Goal: Task Accomplishment & Management: Use online tool/utility

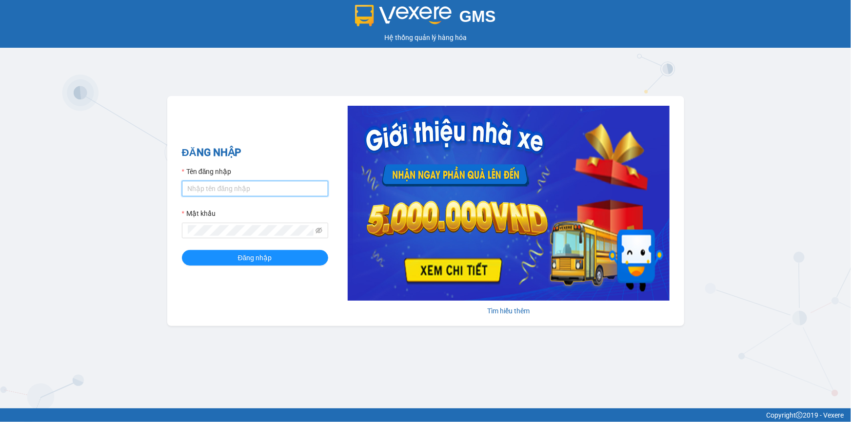
click at [208, 186] on input "Tên đăng nhập" at bounding box center [255, 189] width 146 height 16
drag, startPoint x: 250, startPoint y: 187, endPoint x: 186, endPoint y: 190, distance: 64.0
click at [186, 190] on input "khanhhg.minhtam" at bounding box center [255, 189] width 146 height 16
type input "khanhhg.minhtam"
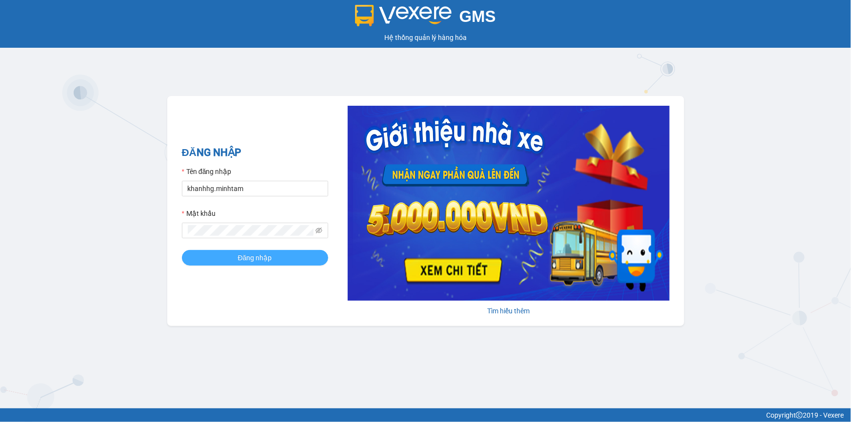
click at [212, 255] on button "Đăng nhập" at bounding box center [255, 258] width 146 height 16
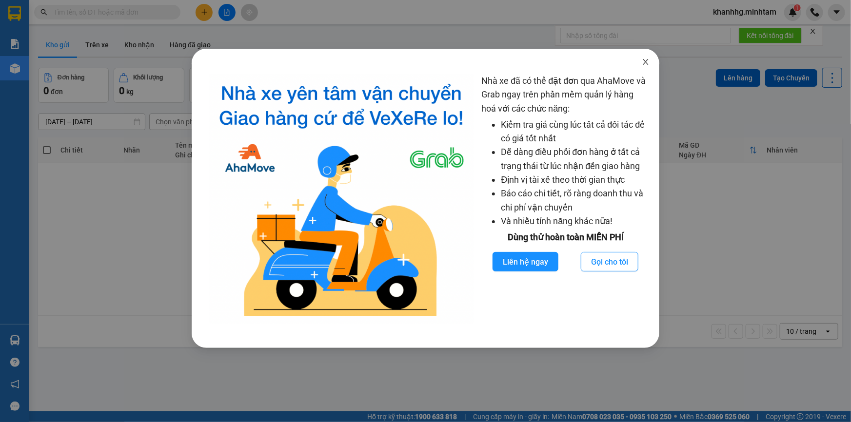
click at [643, 62] on icon "close" at bounding box center [646, 62] width 8 height 8
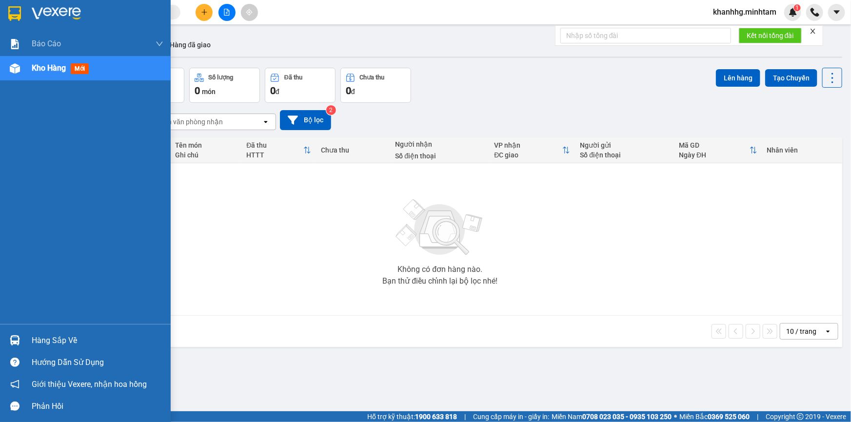
drag, startPoint x: 5, startPoint y: 338, endPoint x: 17, endPoint y: 337, distance: 11.8
click at [10, 338] on div "Hàng sắp về" at bounding box center [85, 341] width 171 height 22
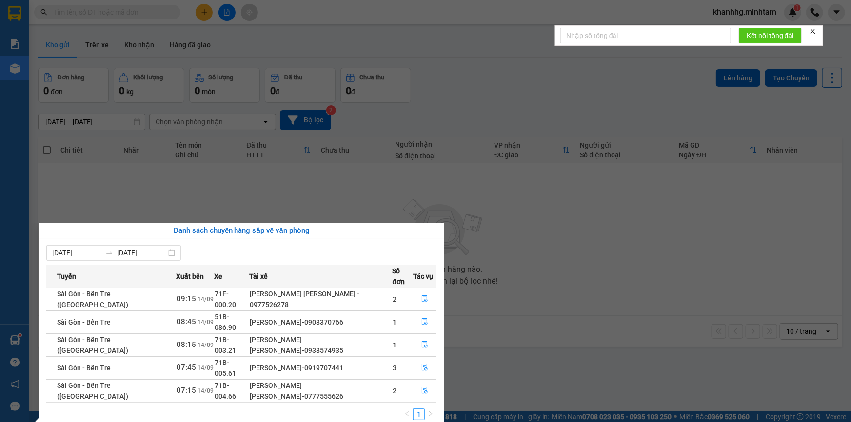
click at [375, 305] on tbody "Sài Gòn - Bến Tre (CT) 09:15 14/09 71F-000.20 PHẠM QUỐC DŨNG - 0977526278 2 Sài…" at bounding box center [241, 345] width 390 height 115
click at [596, 320] on section "Kết quả tìm kiếm ( 0 ) Bộ lọc No Data khanhhg.minhtam 1 Báo cáo BC giao hàng (n…" at bounding box center [425, 211] width 851 height 422
